Goal: Book appointment/travel/reservation

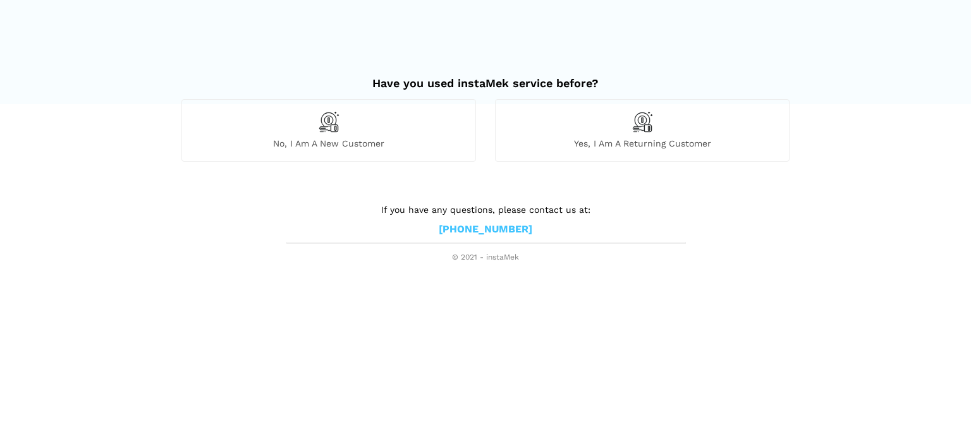
click at [658, 142] on span "Yes, I am a returning customer" at bounding box center [642, 143] width 293 height 11
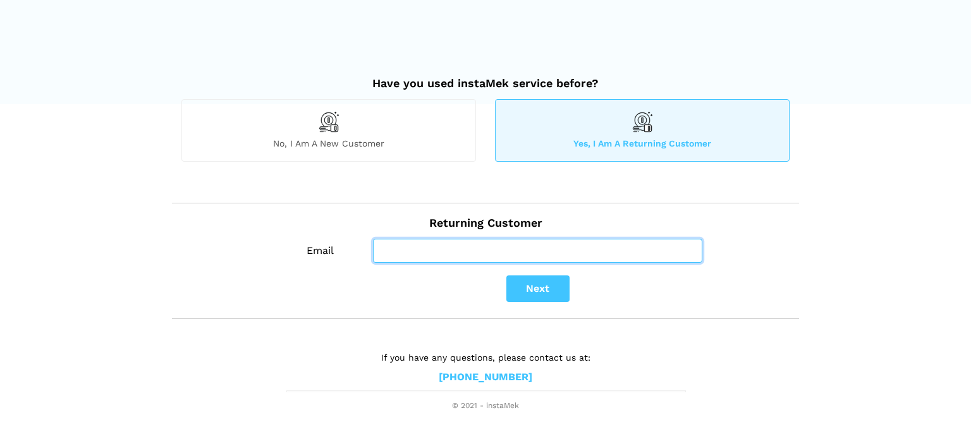
click at [634, 247] on input "Email" at bounding box center [537, 251] width 329 height 24
type input "tgeor025@gmail.com"
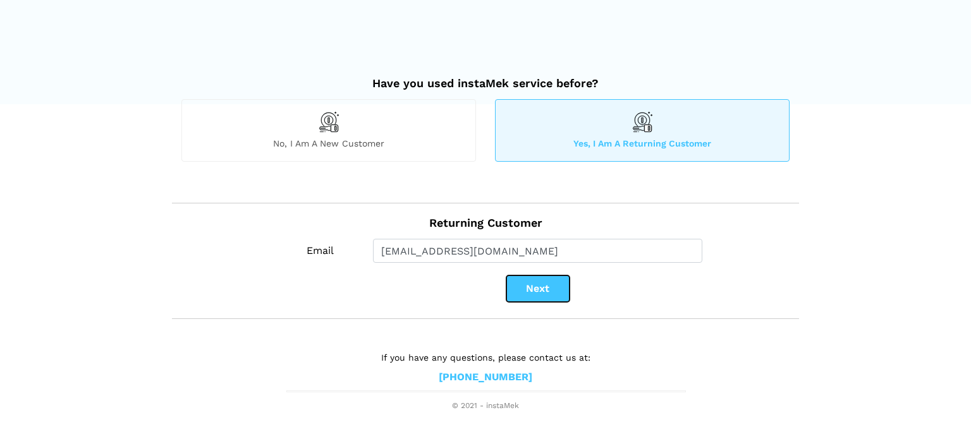
click at [527, 286] on button "Next" at bounding box center [537, 289] width 63 height 27
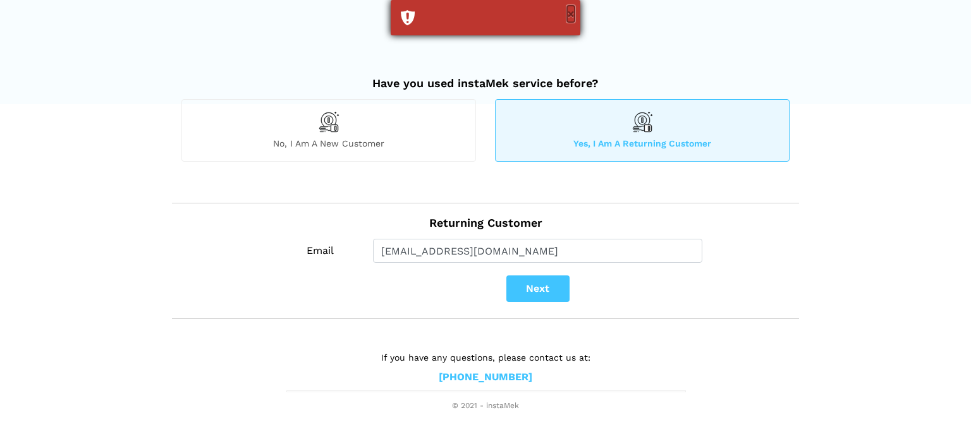
click at [569, 18] on button "×" at bounding box center [571, 14] width 8 height 16
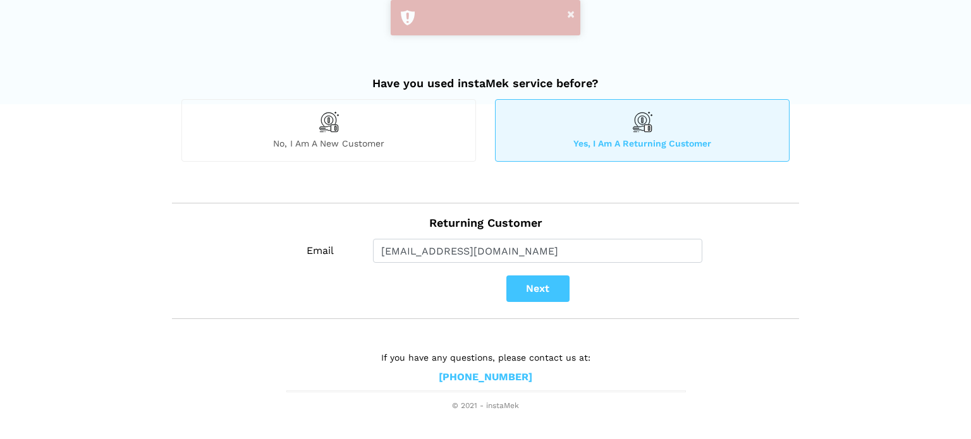
click at [314, 141] on span "No, I am a new customer" at bounding box center [328, 143] width 293 height 11
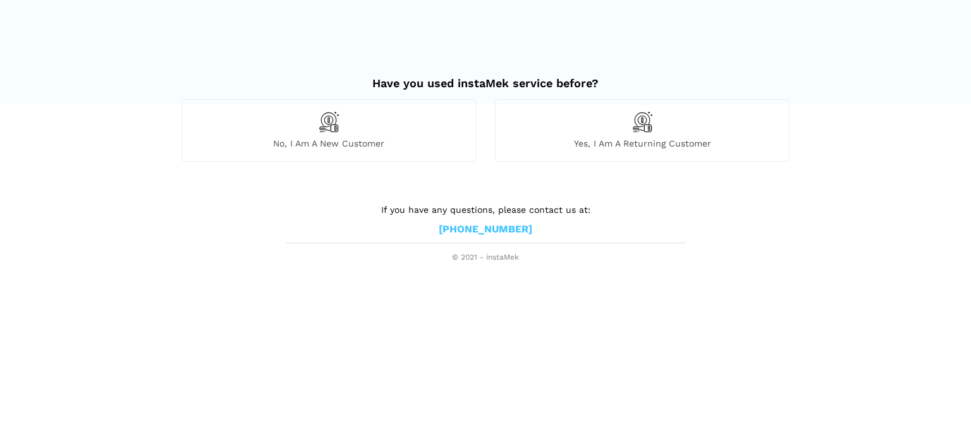
click at [343, 130] on div "No, I am a new customer" at bounding box center [328, 130] width 295 height 62
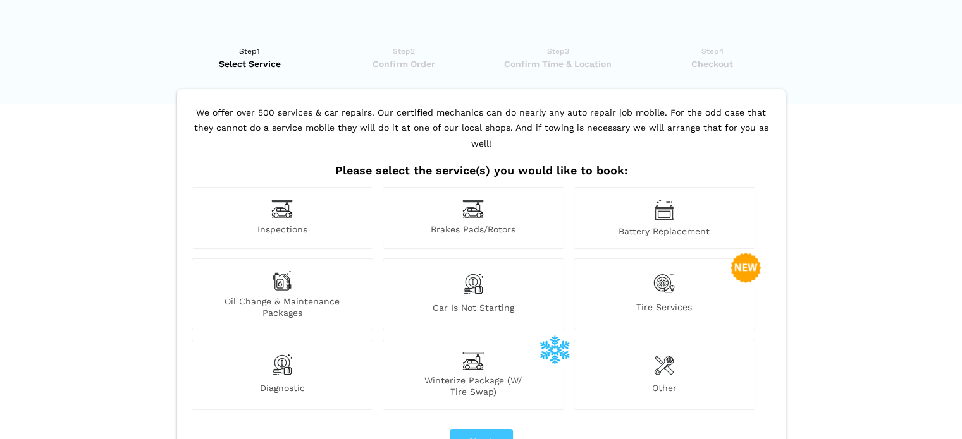
click at [665, 271] on img at bounding box center [663, 284] width 21 height 26
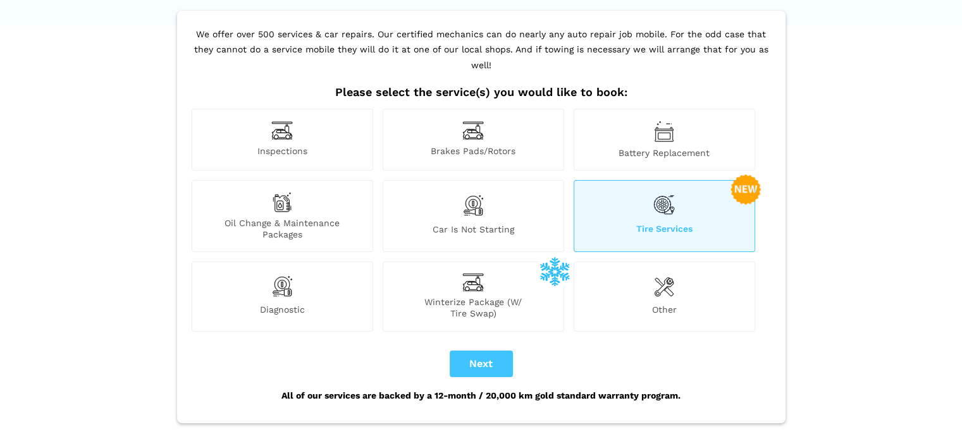
scroll to position [97, 0]
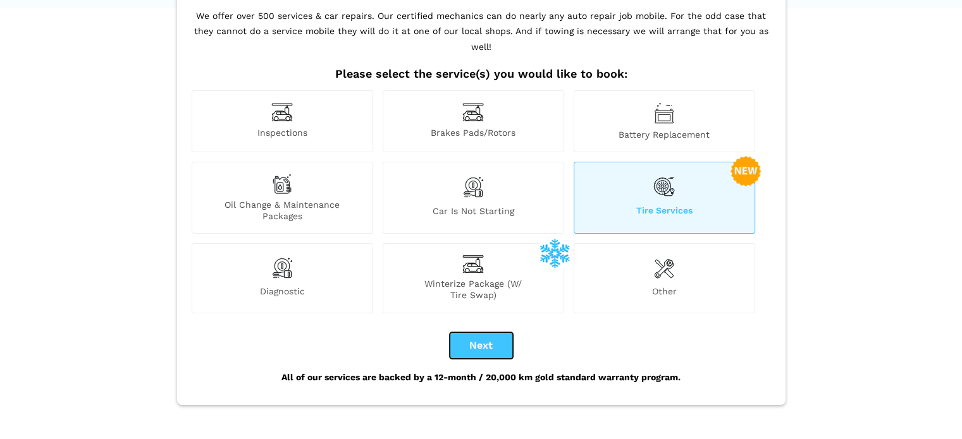
click at [480, 333] on button "Next" at bounding box center [481, 346] width 63 height 27
checkbox input "true"
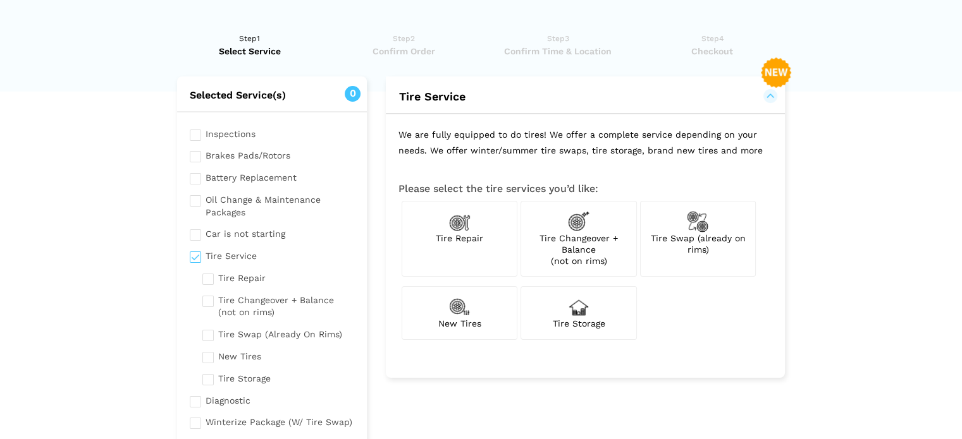
scroll to position [0, 0]
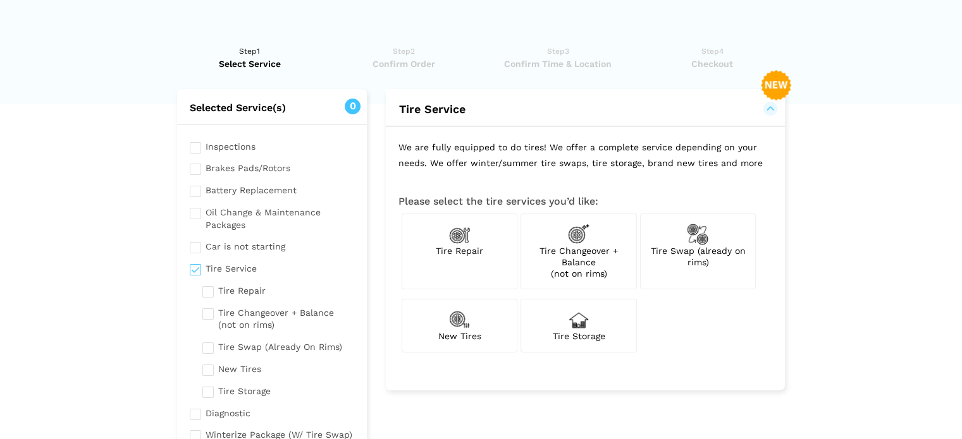
click at [693, 246] on span "Tire Swap (already on rims)" at bounding box center [697, 256] width 95 height 21
checkbox input "true"
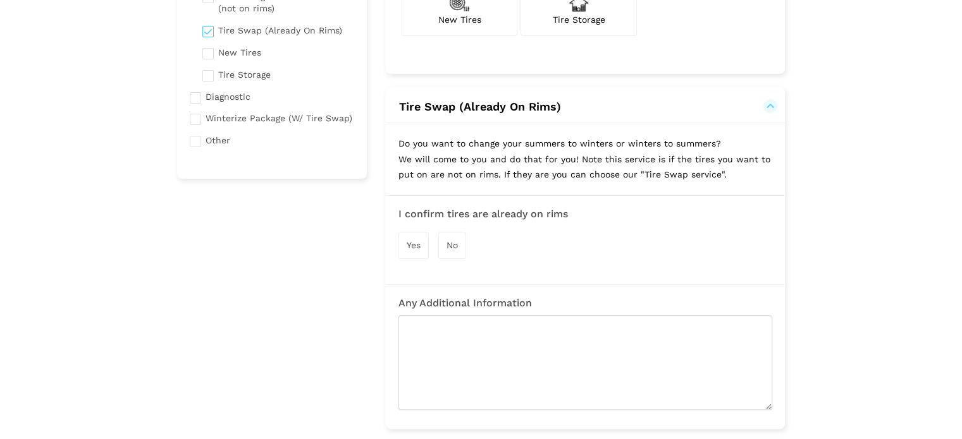
scroll to position [319, 0]
click at [413, 242] on span "Yes" at bounding box center [414, 243] width 14 height 10
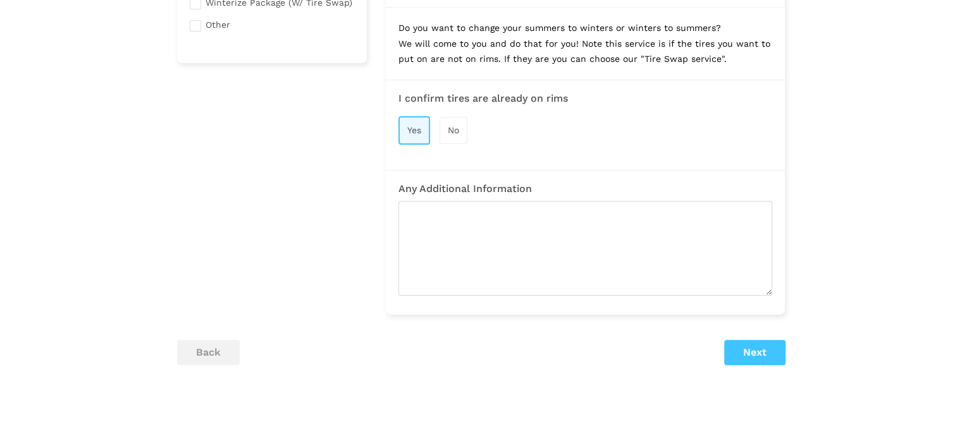
scroll to position [435, 0]
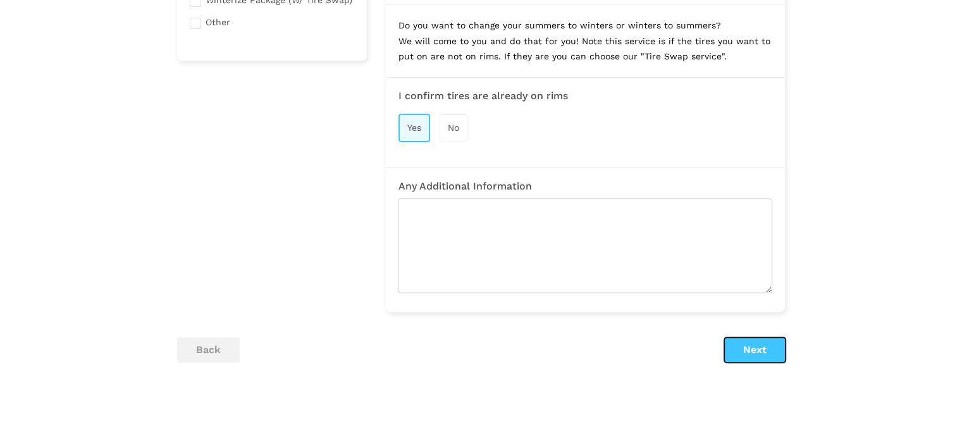
click at [756, 346] on button "Next" at bounding box center [754, 350] width 61 height 25
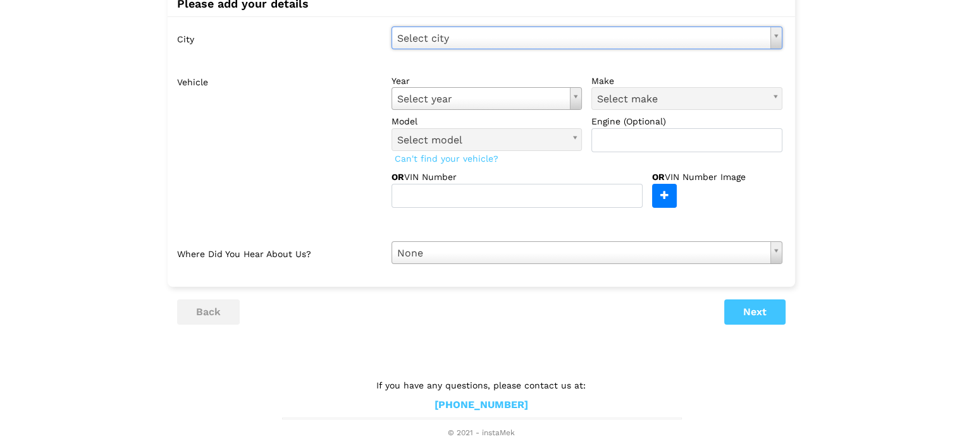
scroll to position [0, 0]
